Goal: Check status: Check status

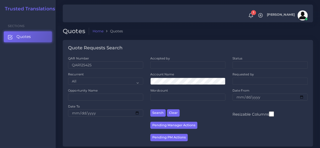
type input "QAR125425"
click at [150, 109] on button "Search" at bounding box center [157, 112] width 15 height 7
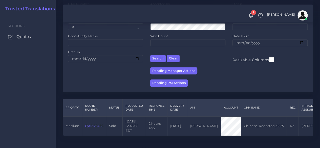
scroll to position [69, 0]
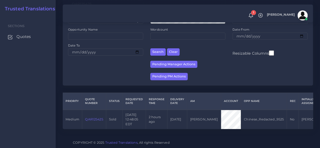
click at [92, 117] on link "QAR125425" at bounding box center [94, 119] width 18 height 4
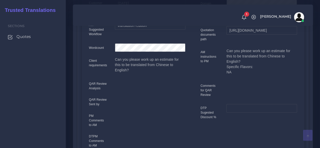
scroll to position [303, 0]
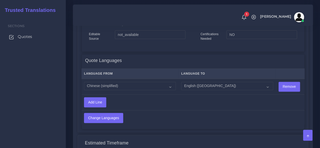
click at [27, 35] on span "Quotes" at bounding box center [25, 37] width 14 height 6
